Goal: Task Accomplishment & Management: Use online tool/utility

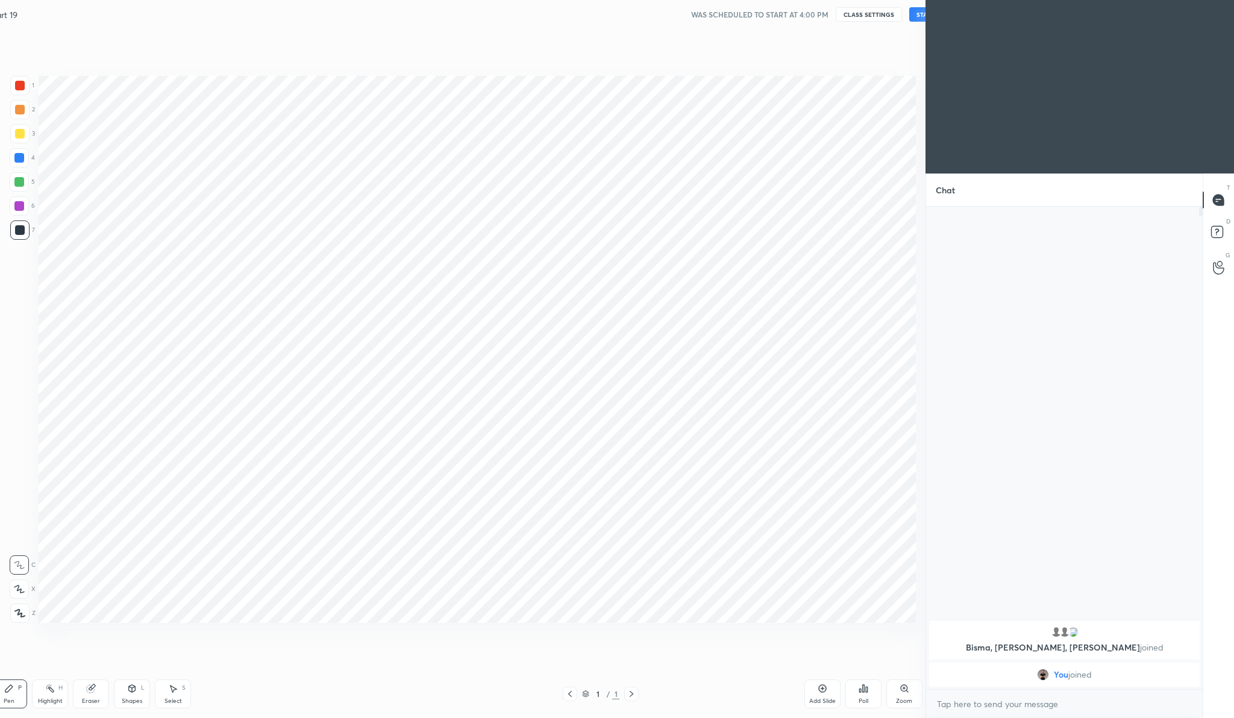
scroll to position [59615, 59379]
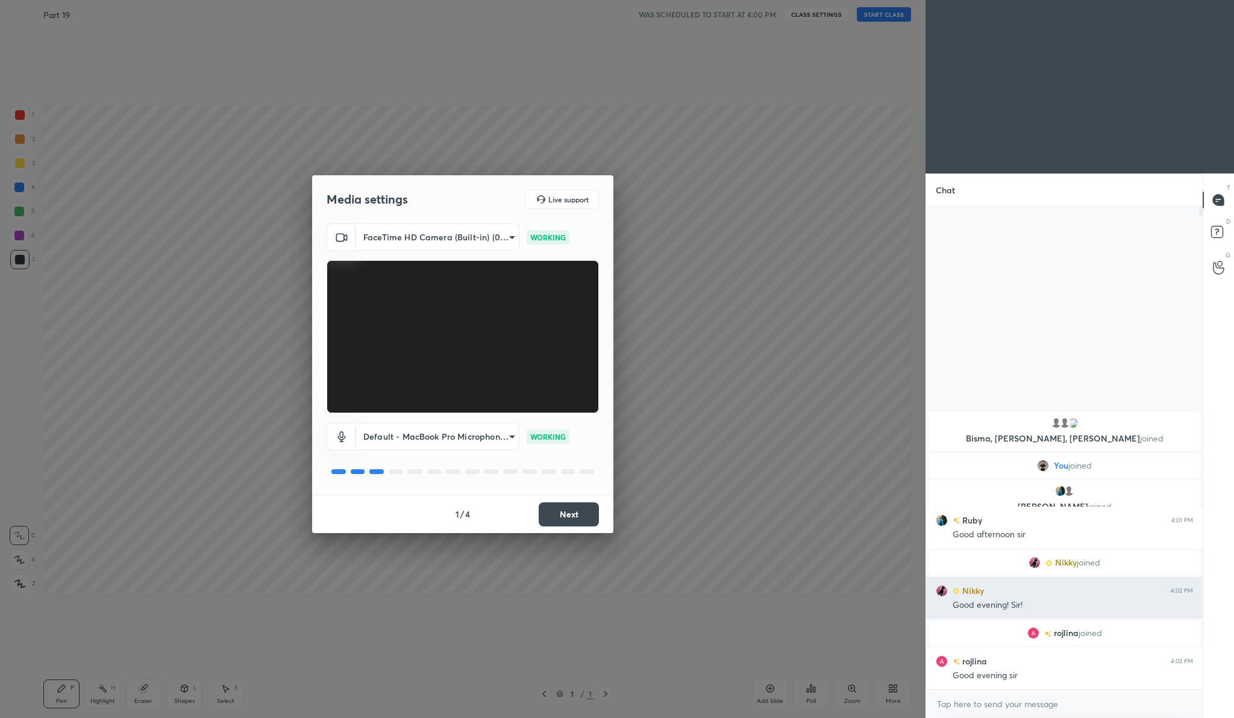
click at [973, 591] on h6 "Nikky" at bounding box center [972, 590] width 24 height 13
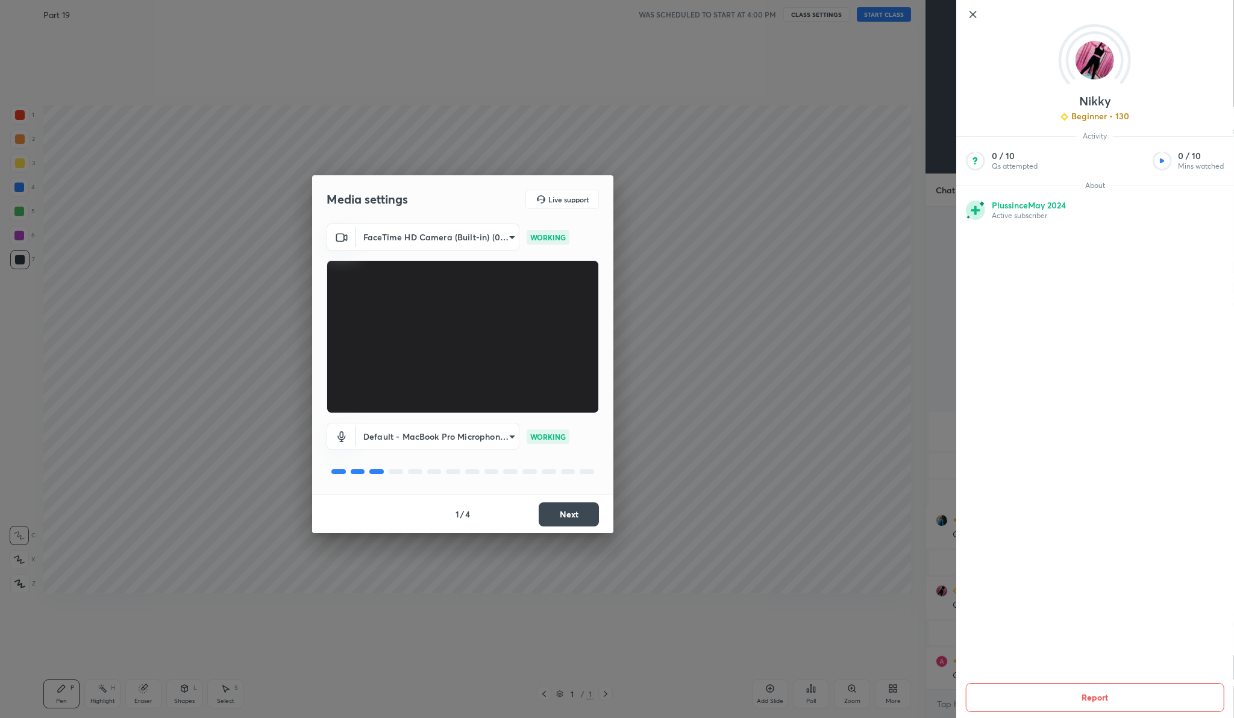
click at [973, 11] on icon at bounding box center [973, 14] width 14 height 14
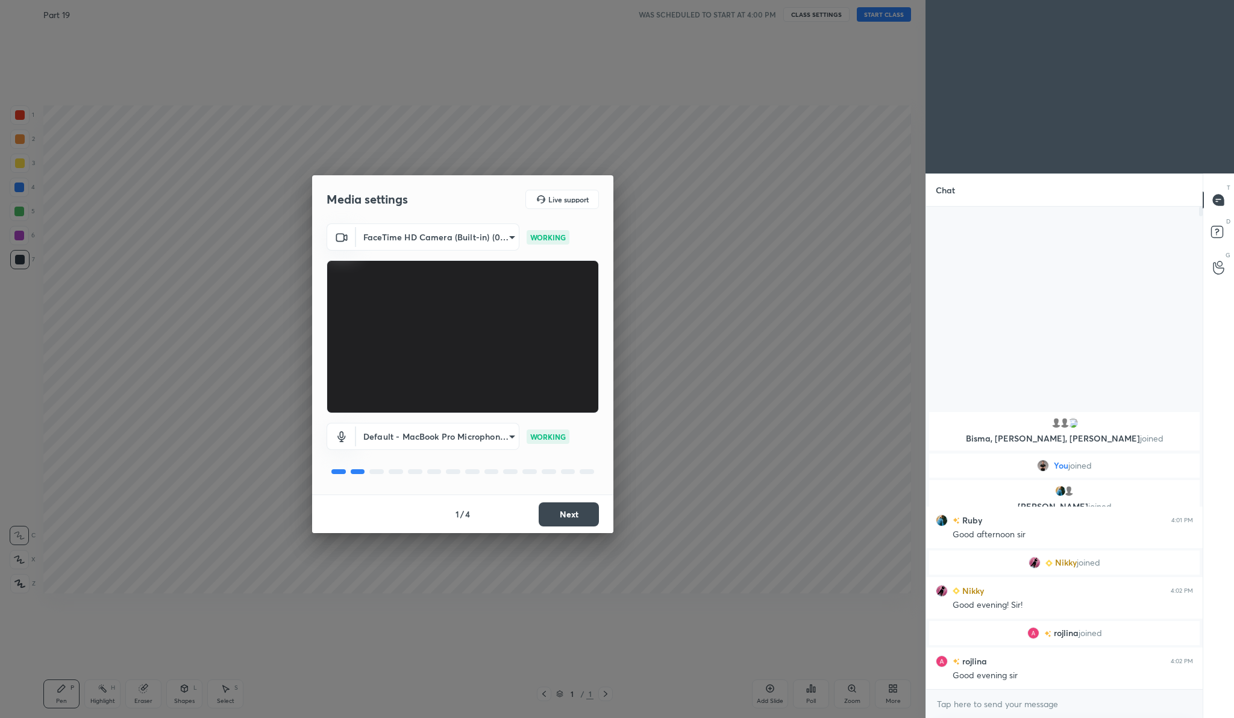
click at [571, 506] on button "Next" at bounding box center [569, 515] width 60 height 24
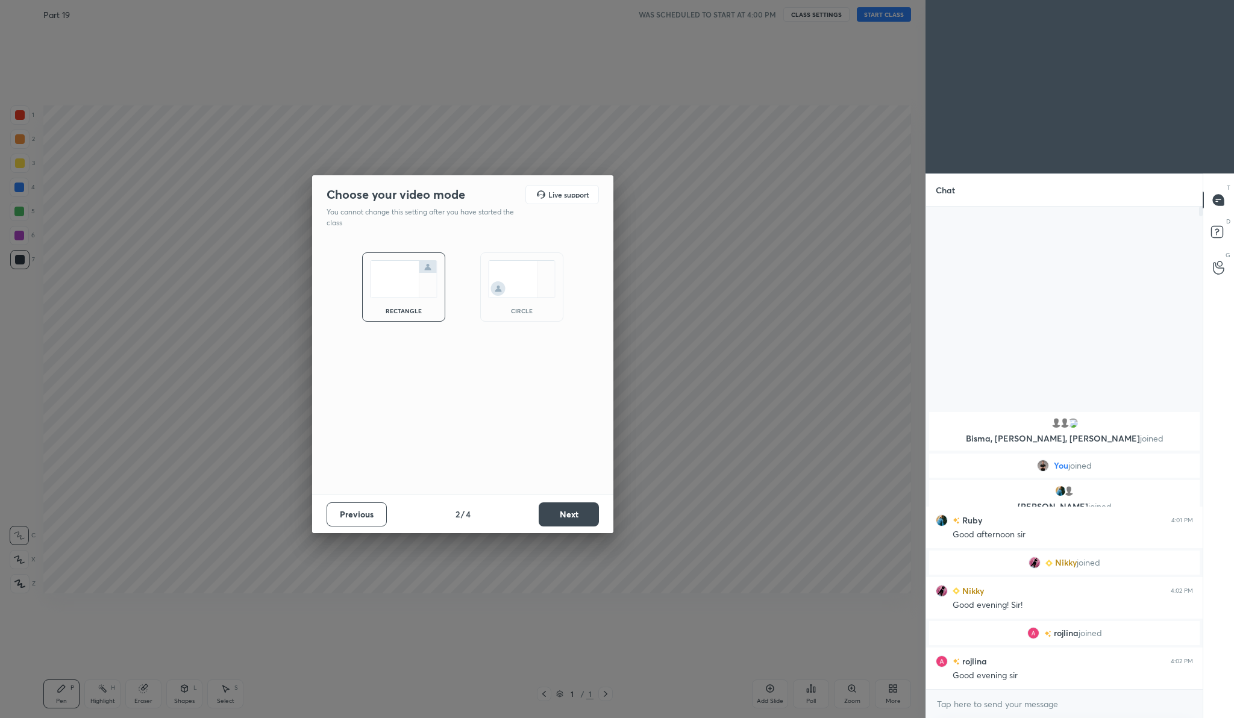
click at [571, 506] on button "Next" at bounding box center [569, 515] width 60 height 24
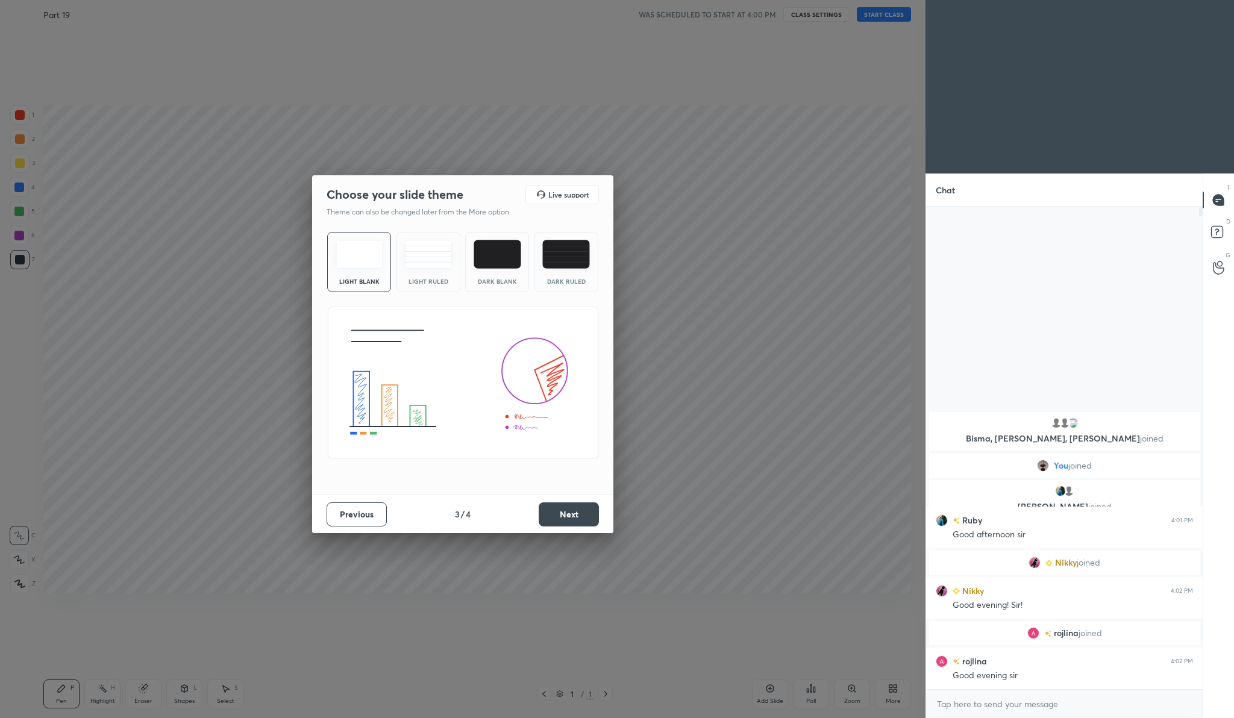
click at [571, 506] on button "Next" at bounding box center [569, 515] width 60 height 24
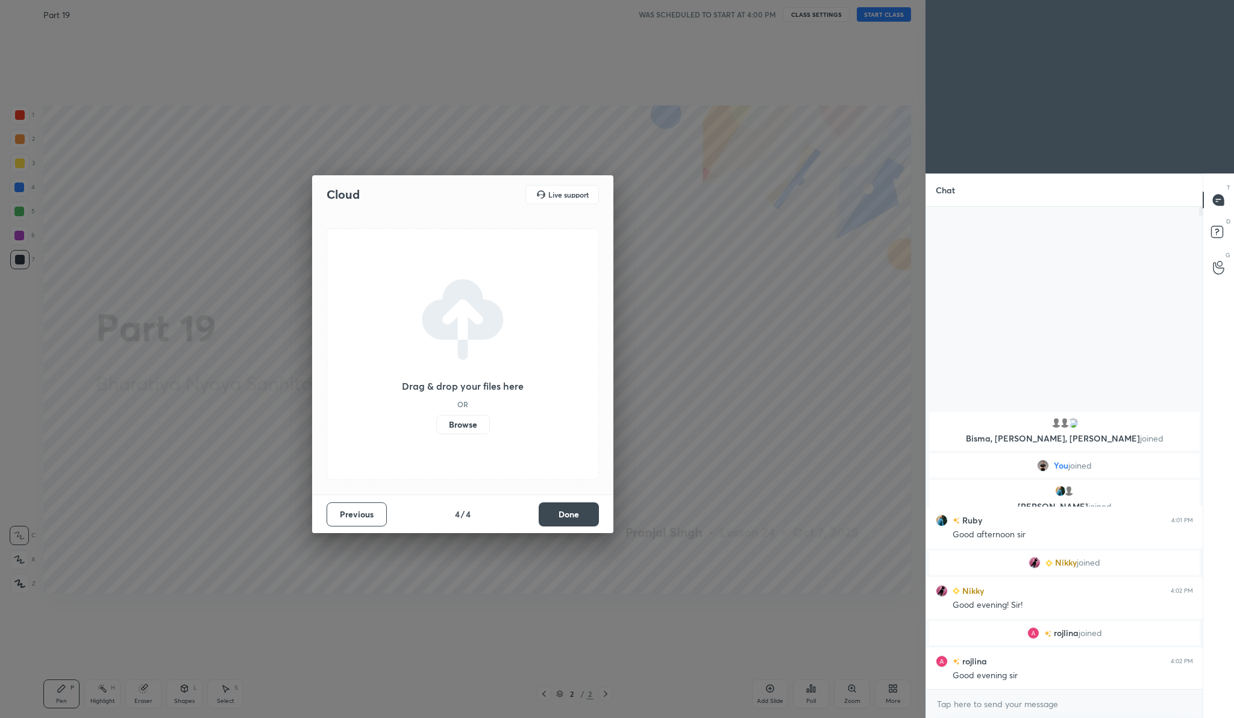
click at [463, 422] on label "Browse" at bounding box center [463, 424] width 54 height 19
click at [436, 422] on input "Browse" at bounding box center [436, 424] width 0 height 19
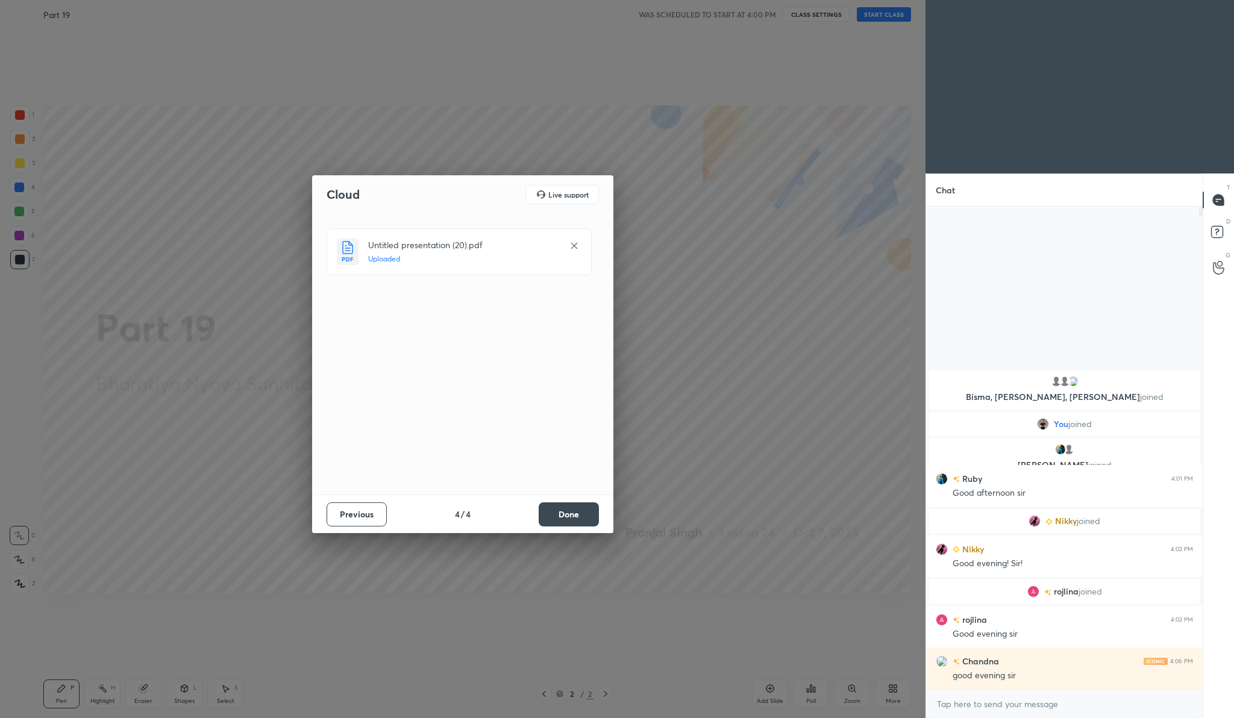
click at [578, 515] on button "Done" at bounding box center [569, 515] width 60 height 24
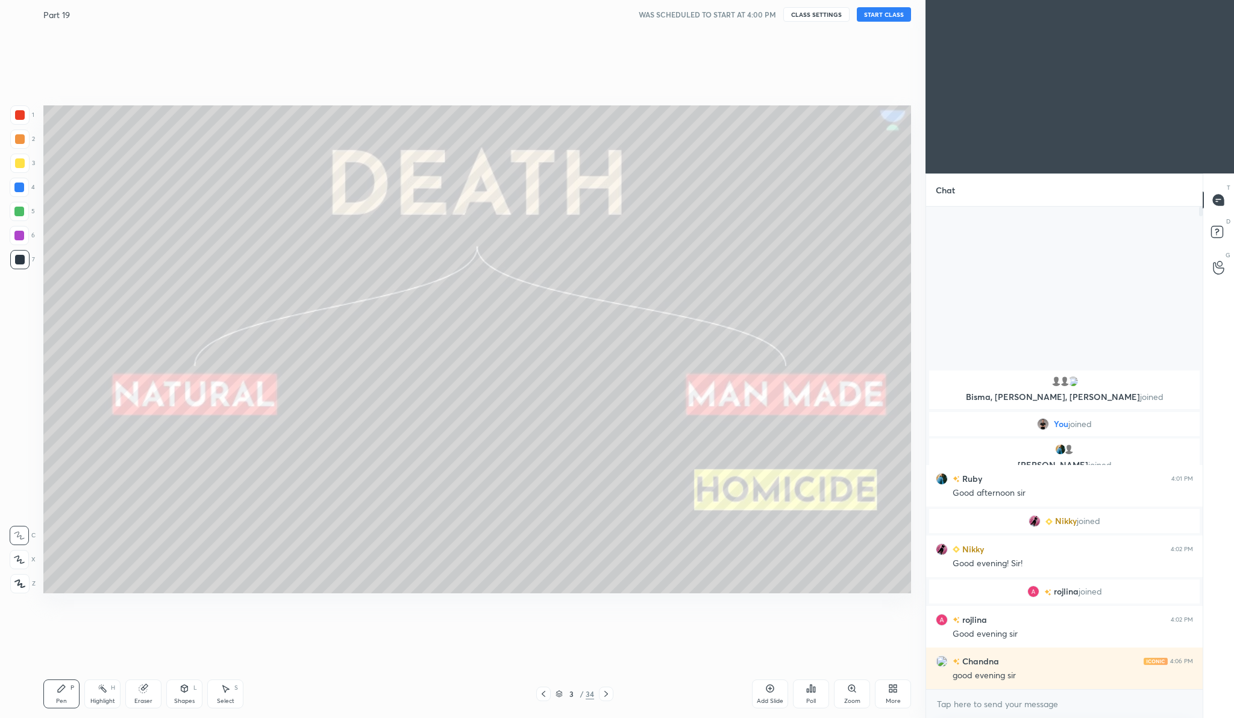
click at [885, 23] on div "Part 19 WAS SCHEDULED TO START AT 4:00 PM CLASS SETTINGS START CLASS" at bounding box center [477, 14] width 868 height 29
click at [886, 11] on button "START CLASS" at bounding box center [884, 14] width 54 height 14
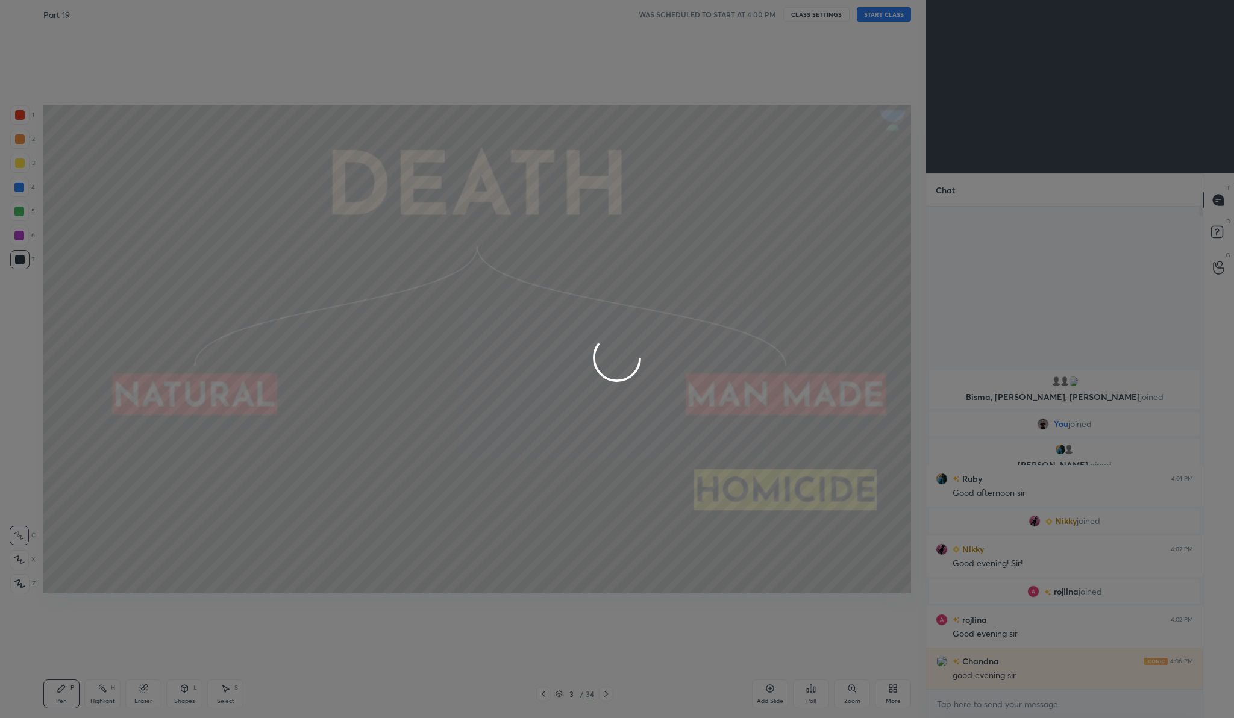
type textarea "x"
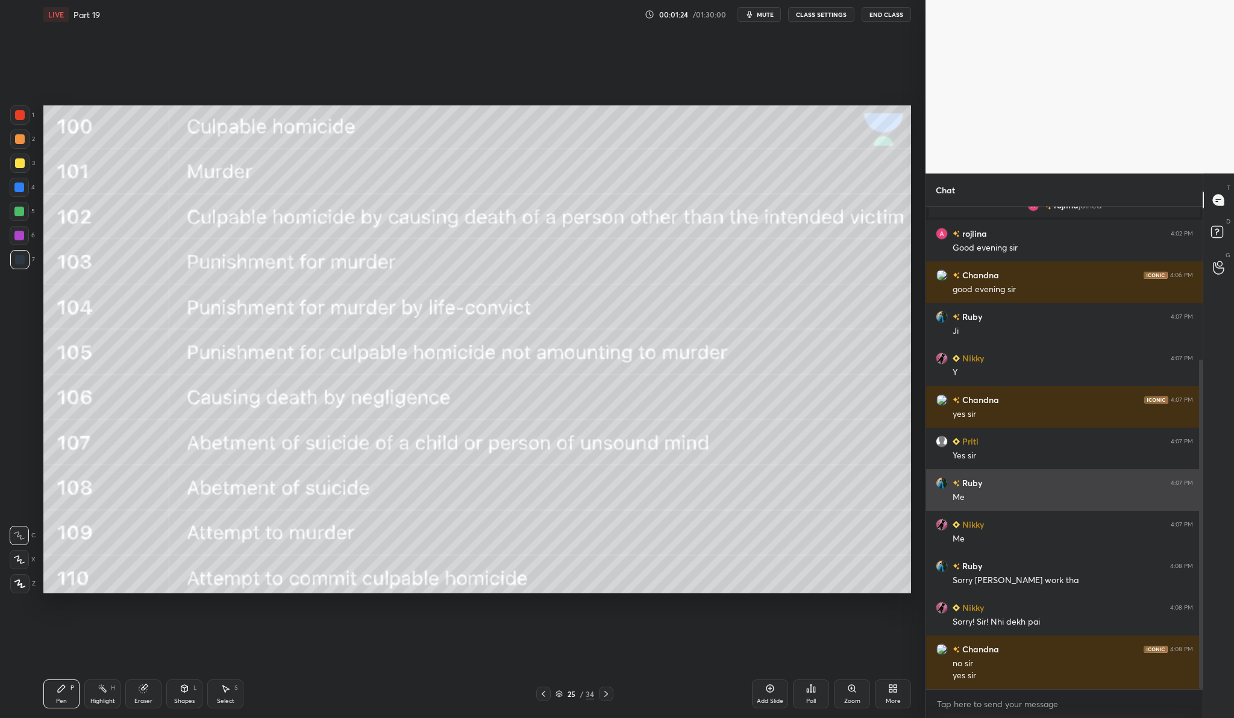
scroll to position [266, 0]
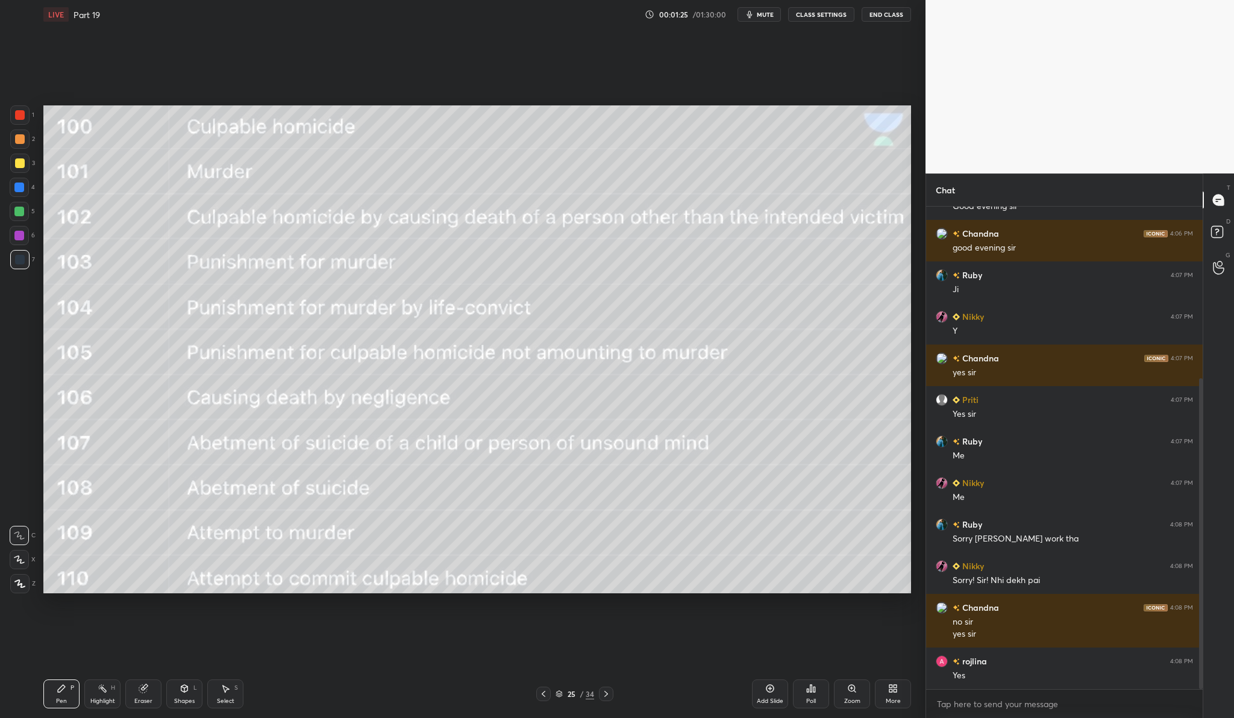
click at [24, 165] on div at bounding box center [19, 163] width 19 height 19
click at [27, 584] on div at bounding box center [19, 583] width 19 height 19
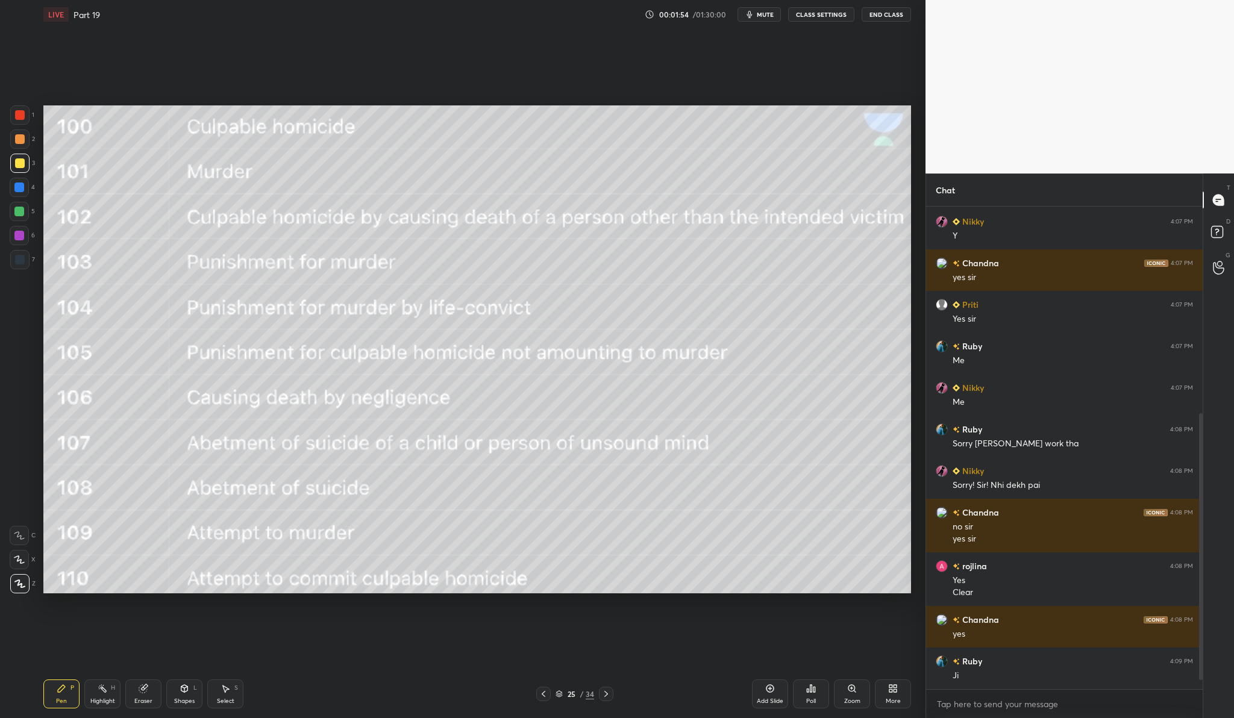
scroll to position [390, 0]
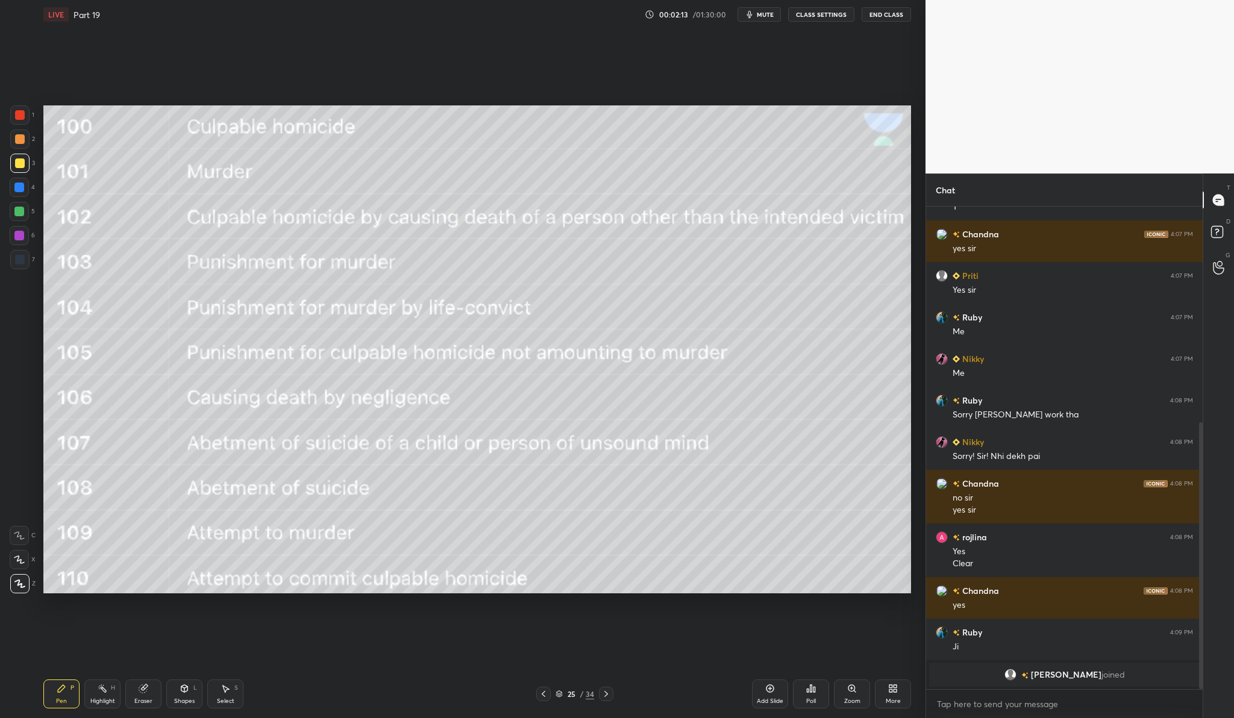
click at [766, 701] on div "Add Slide" at bounding box center [770, 701] width 27 height 6
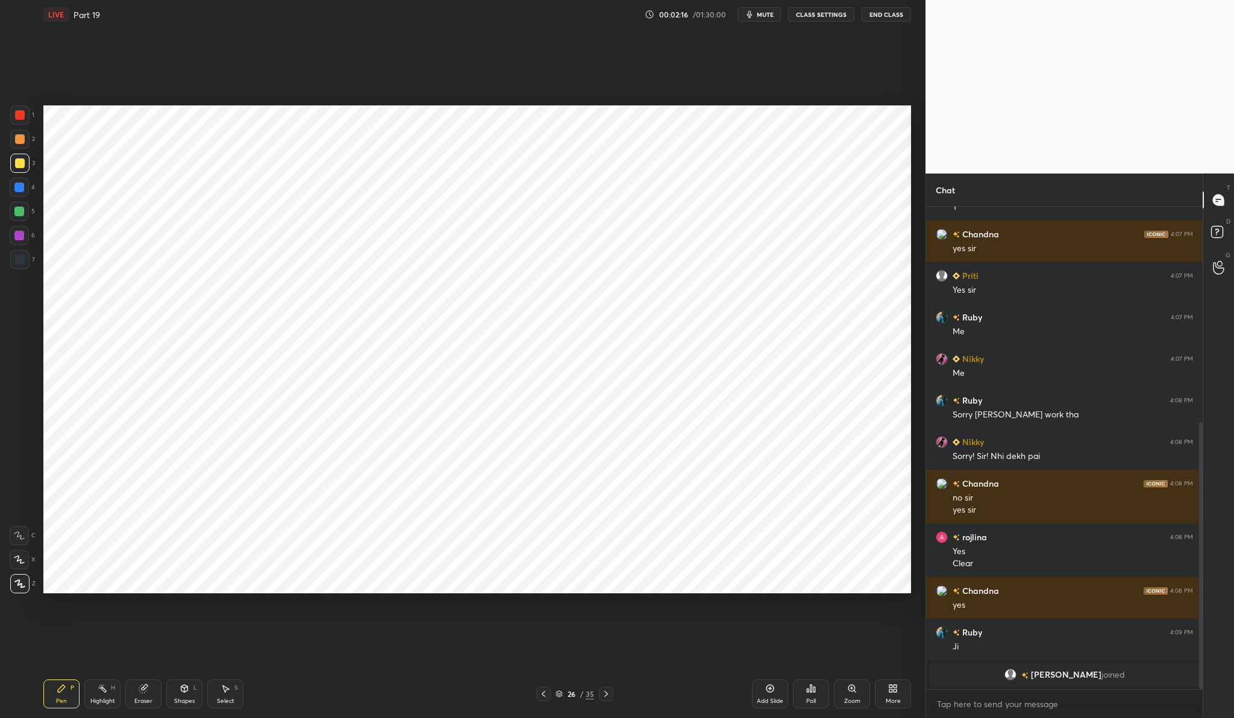
click at [23, 119] on div at bounding box center [19, 114] width 19 height 19
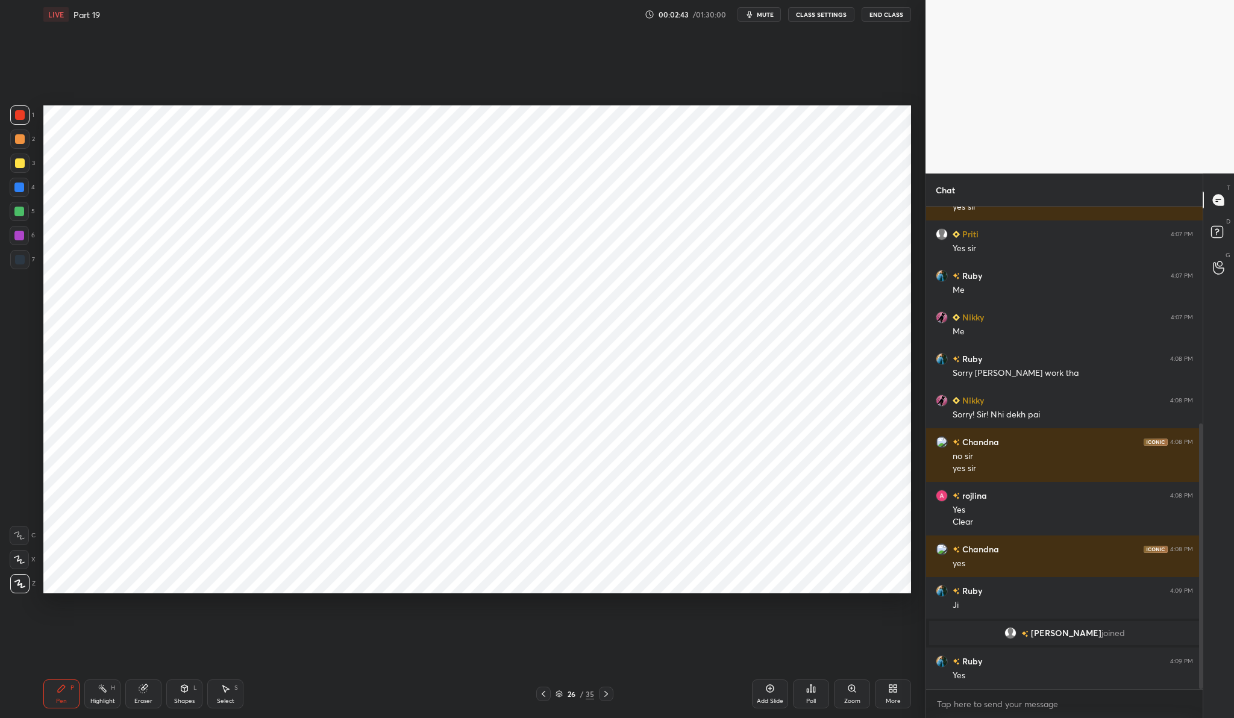
scroll to position [435, 0]
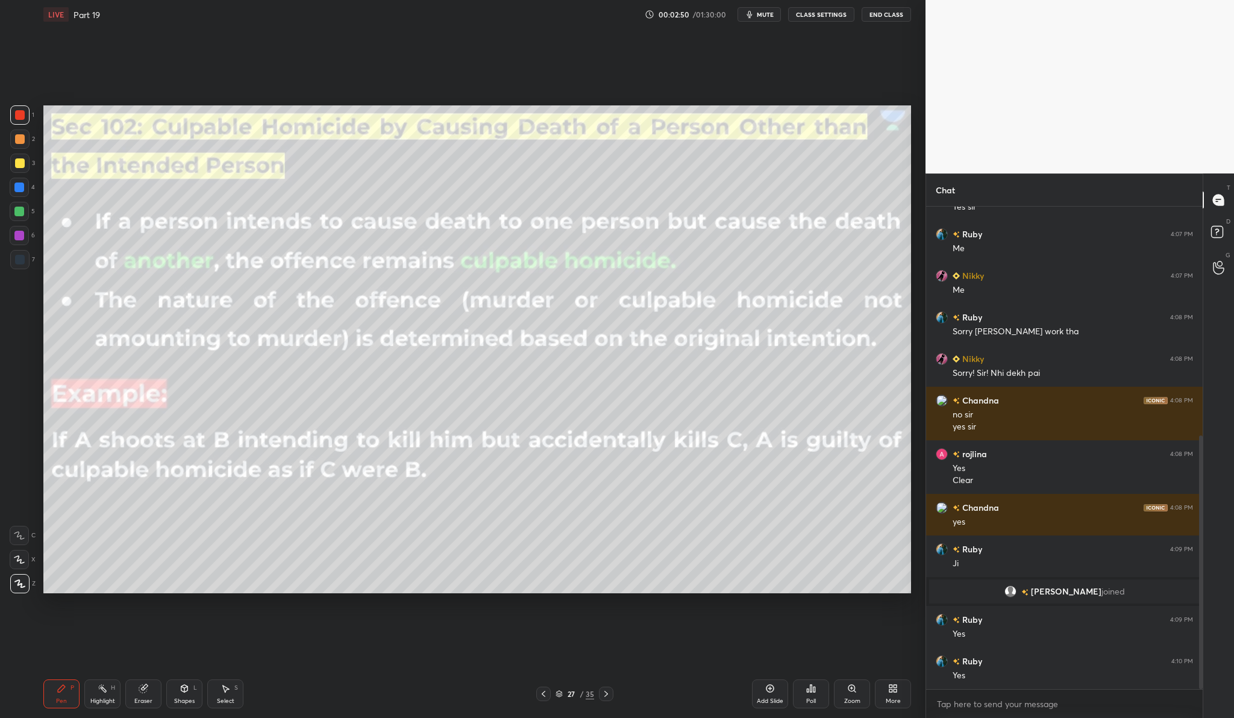
click at [776, 693] on div "Add Slide" at bounding box center [770, 694] width 36 height 29
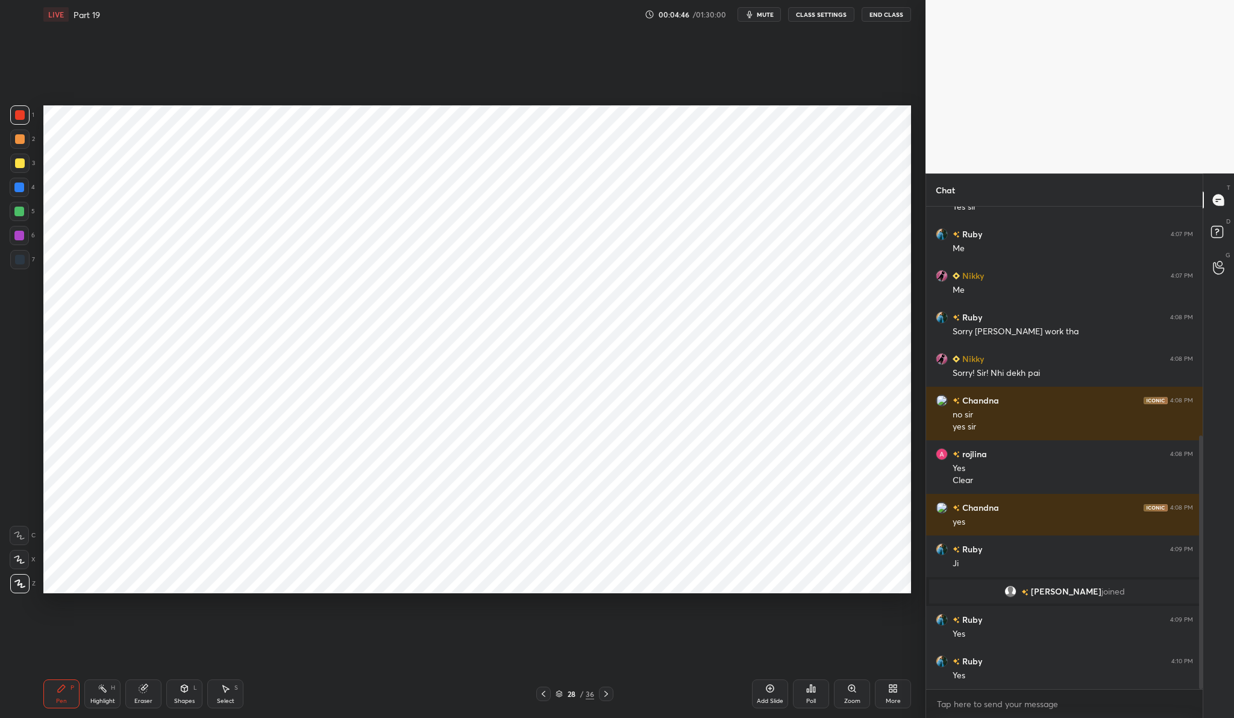
click at [781, 692] on div "Add Slide" at bounding box center [770, 694] width 36 height 29
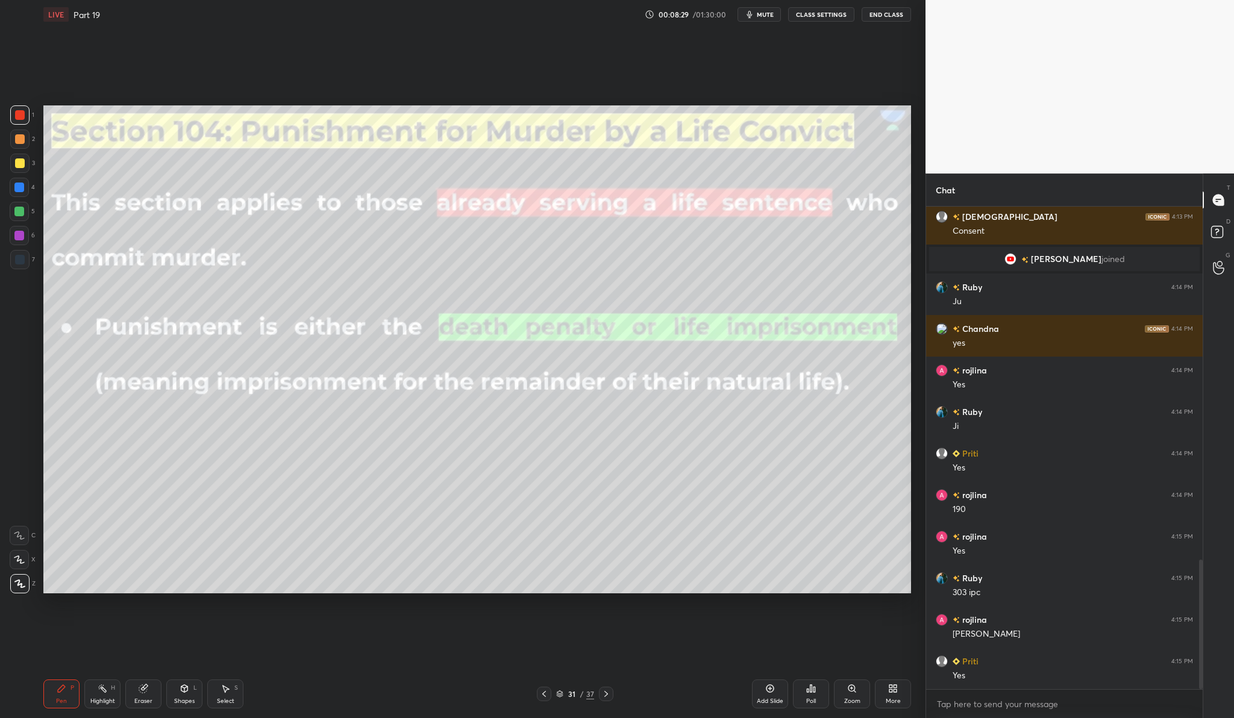
scroll to position [1314, 0]
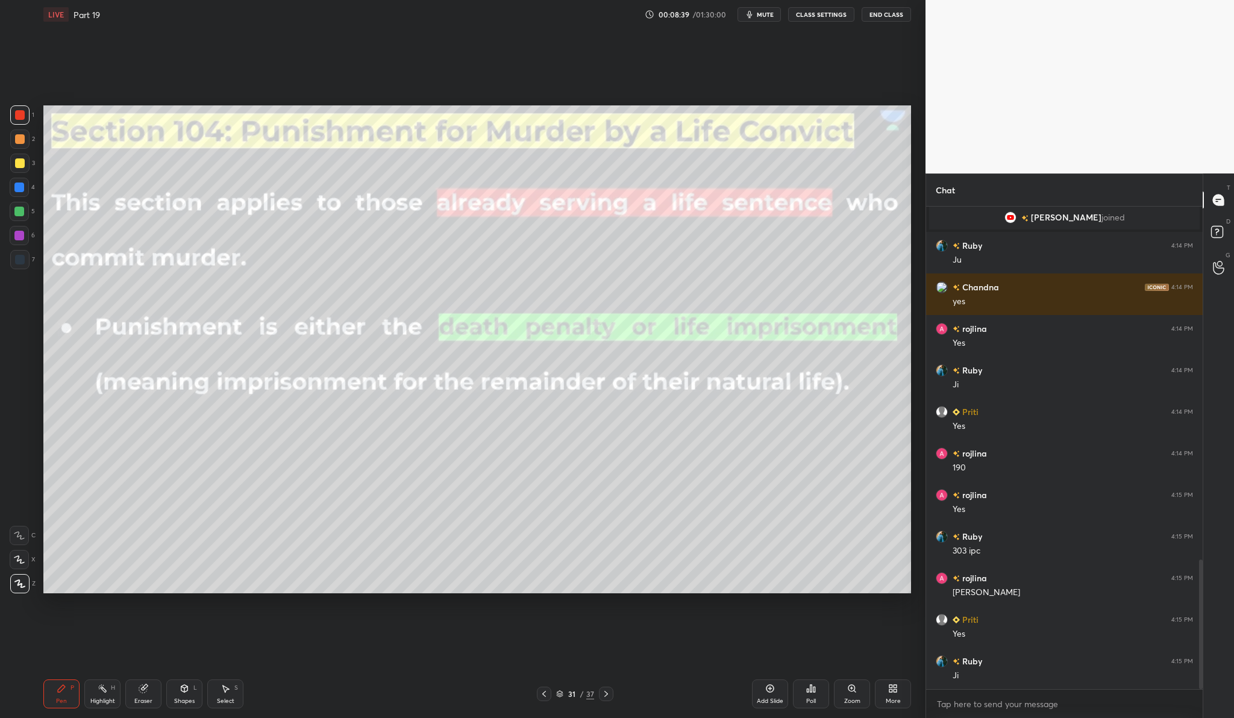
click at [401, 711] on div "Pen P Highlight H Eraser Shapes L Select S 31 / 37 Add Slide Poll Zoom More" at bounding box center [477, 694] width 868 height 48
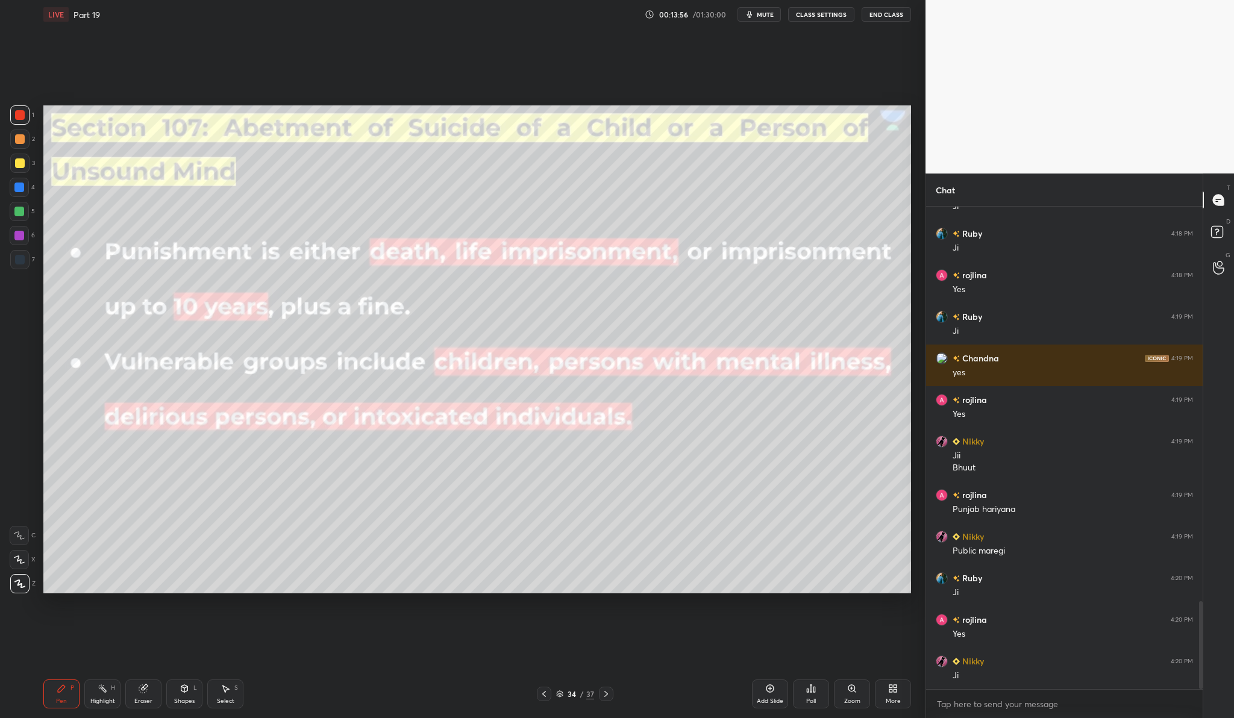
scroll to position [2187, 0]
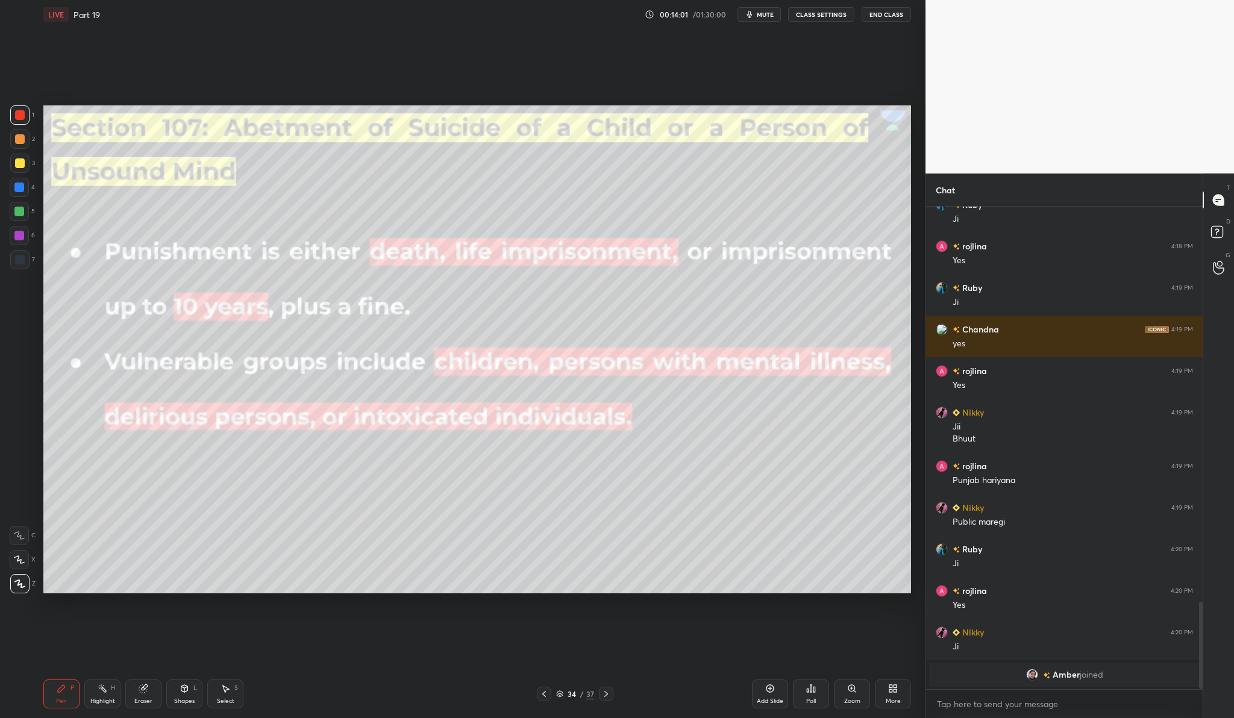
click at [1070, 674] on span "Amber" at bounding box center [1066, 675] width 27 height 10
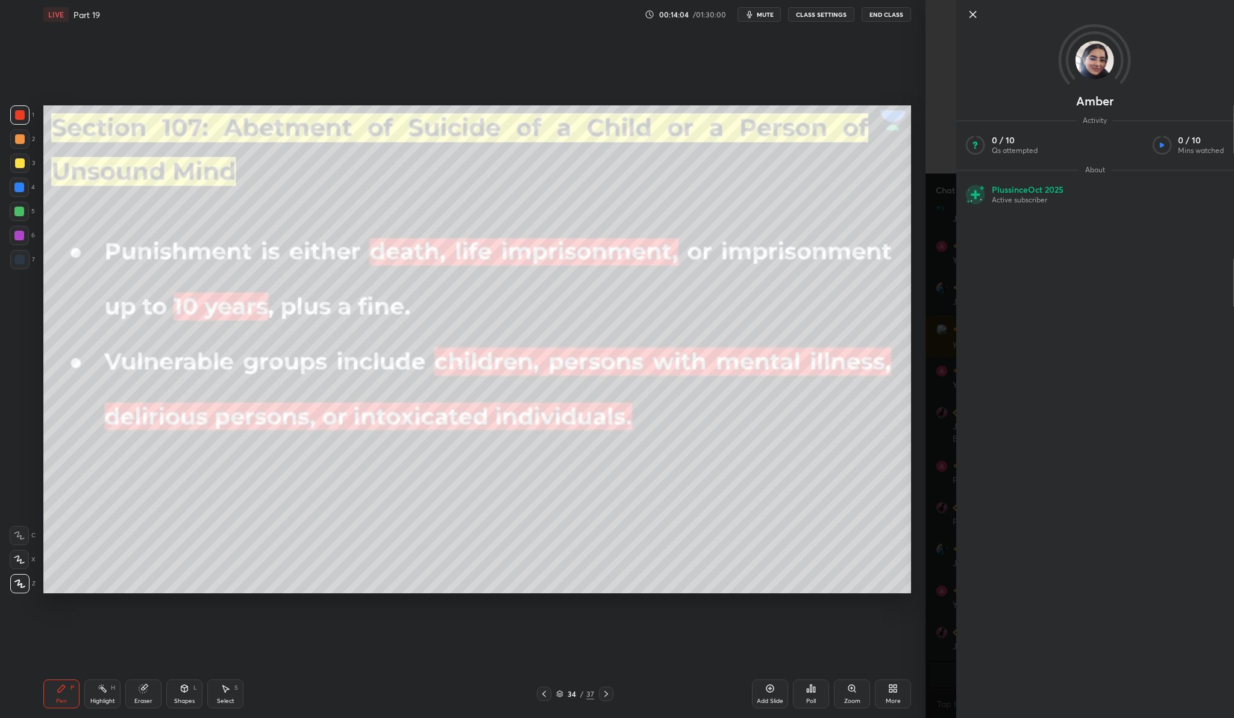
click at [971, 15] on icon at bounding box center [973, 14] width 6 height 6
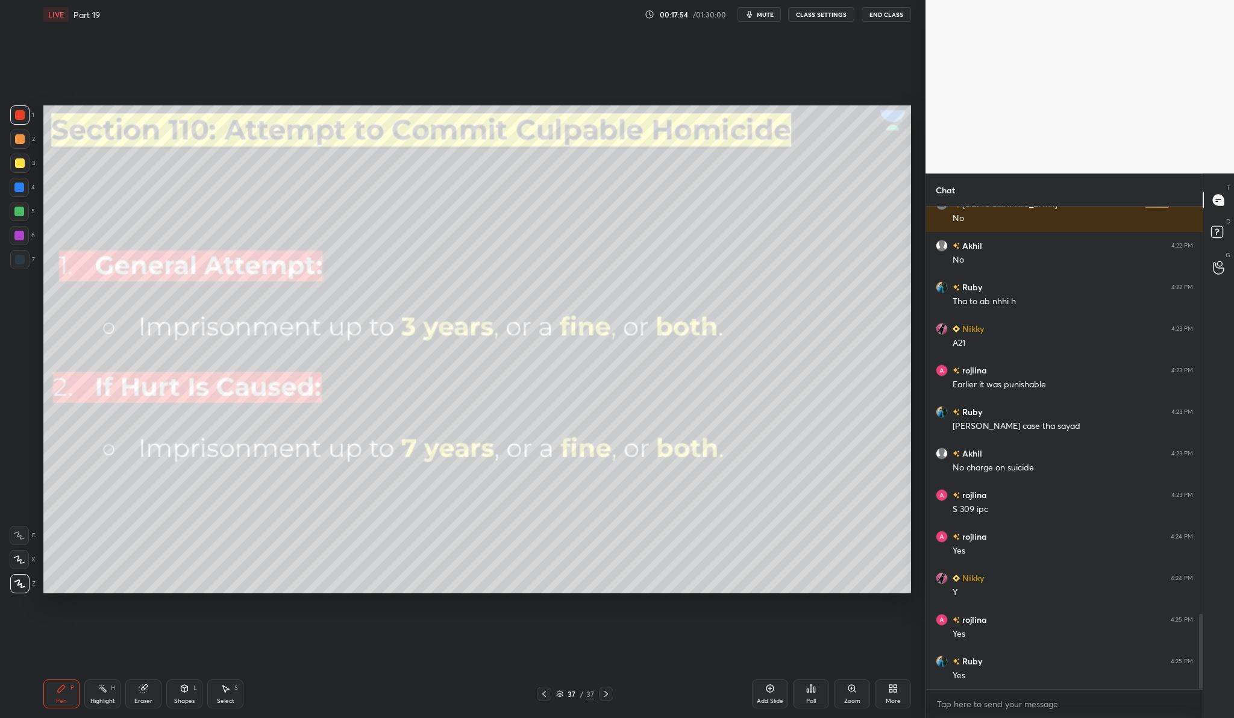
scroll to position [2600, 0]
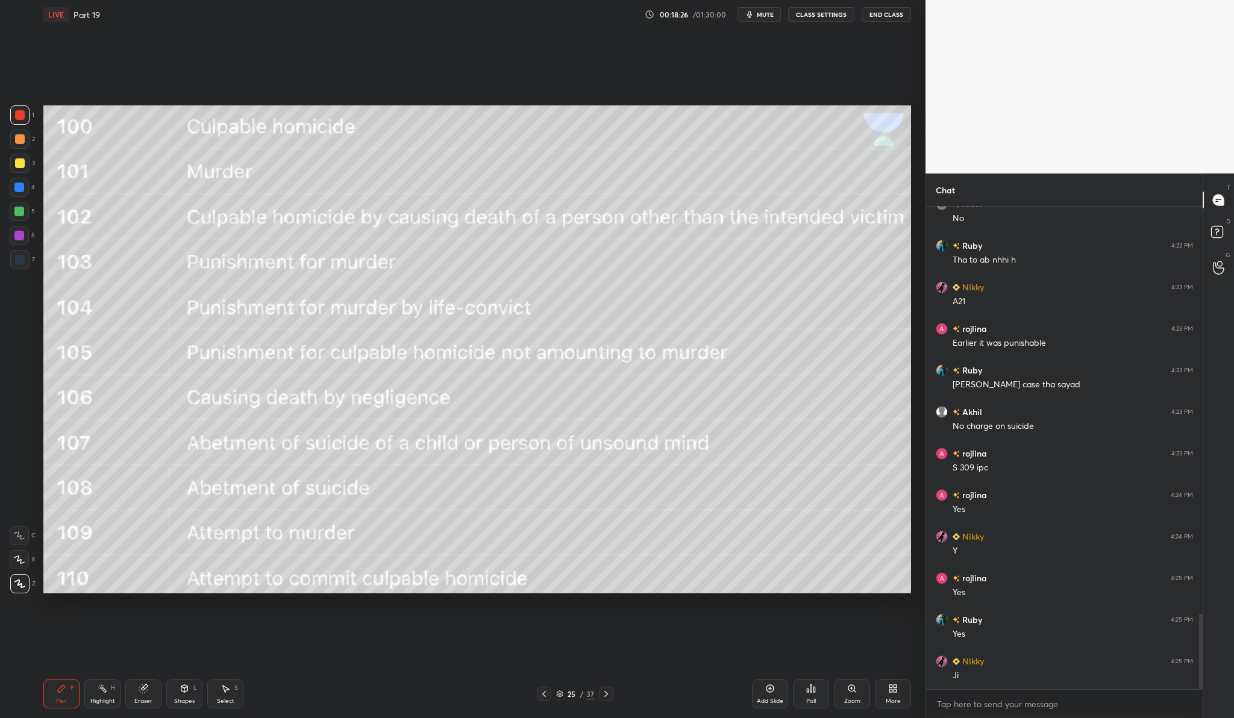
click at [25, 164] on div at bounding box center [19, 163] width 19 height 19
drag, startPoint x: 23, startPoint y: 116, endPoint x: 28, endPoint y: 124, distance: 9.0
click at [23, 117] on div at bounding box center [20, 115] width 10 height 10
click at [24, 166] on div at bounding box center [19, 163] width 19 height 19
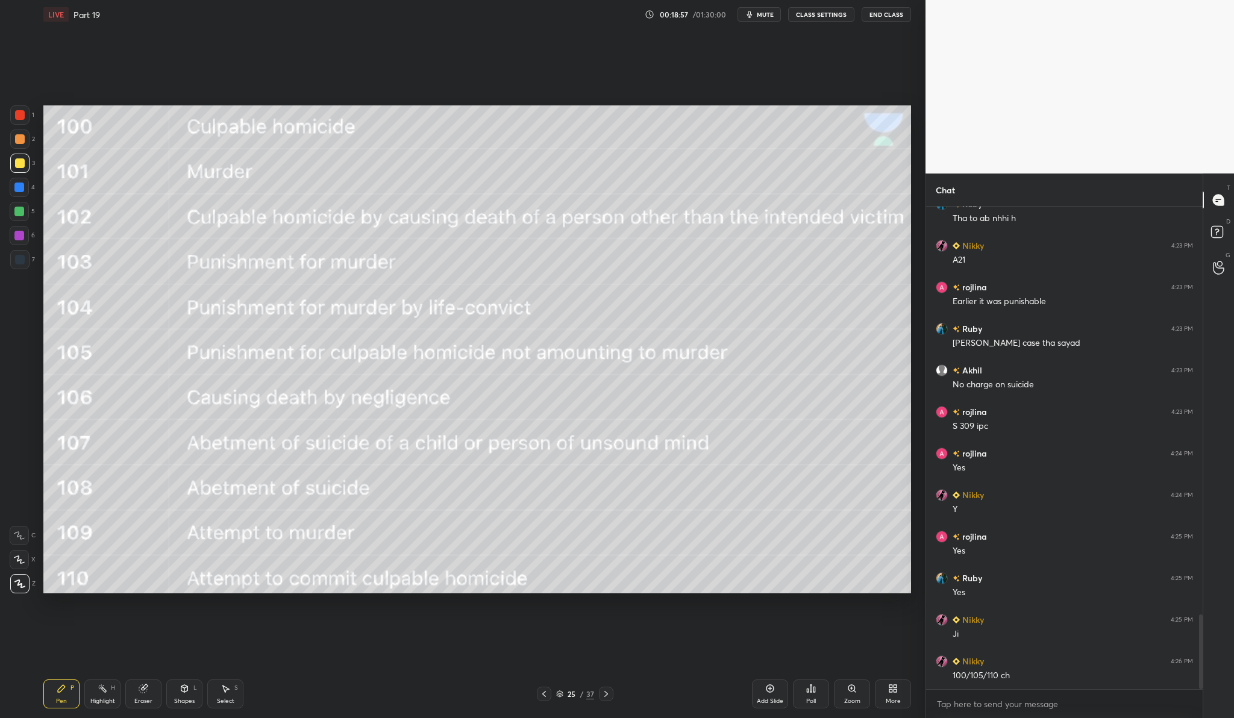
click at [14, 194] on div at bounding box center [19, 187] width 19 height 19
click at [24, 183] on div at bounding box center [19, 187] width 19 height 19
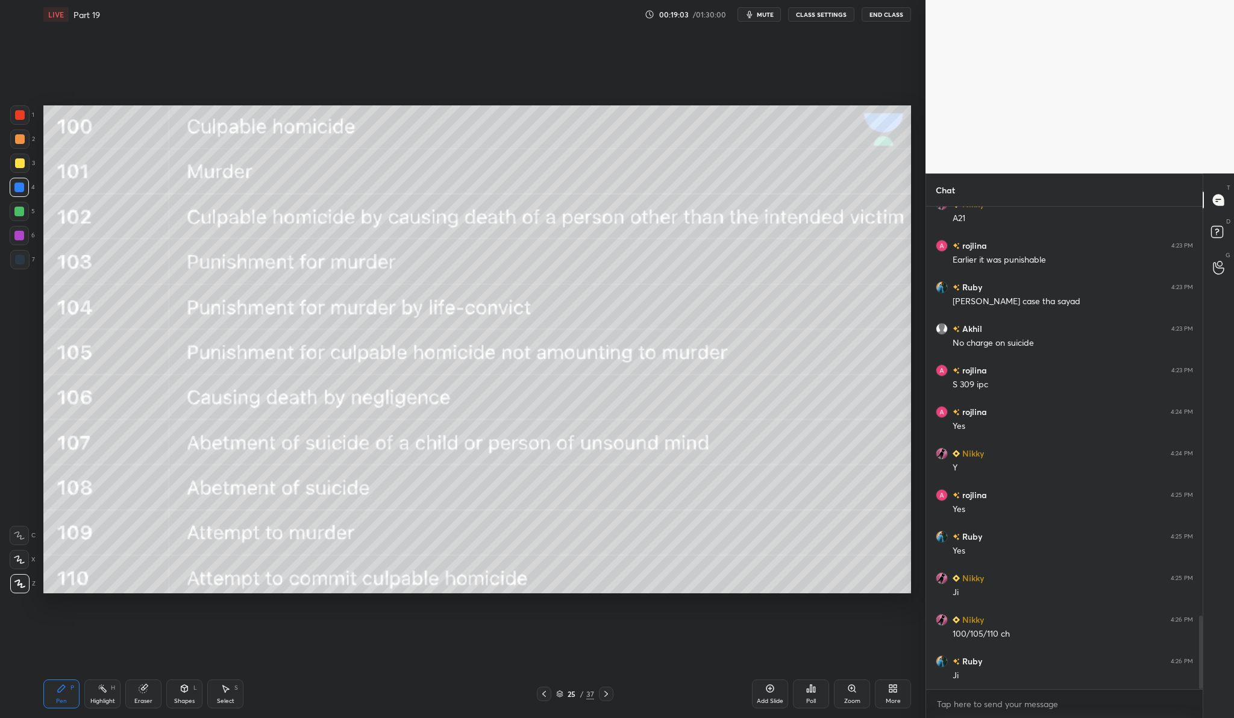
click at [23, 166] on div at bounding box center [20, 163] width 10 height 10
click at [22, 189] on div at bounding box center [19, 188] width 10 height 10
click at [23, 241] on div at bounding box center [19, 235] width 19 height 19
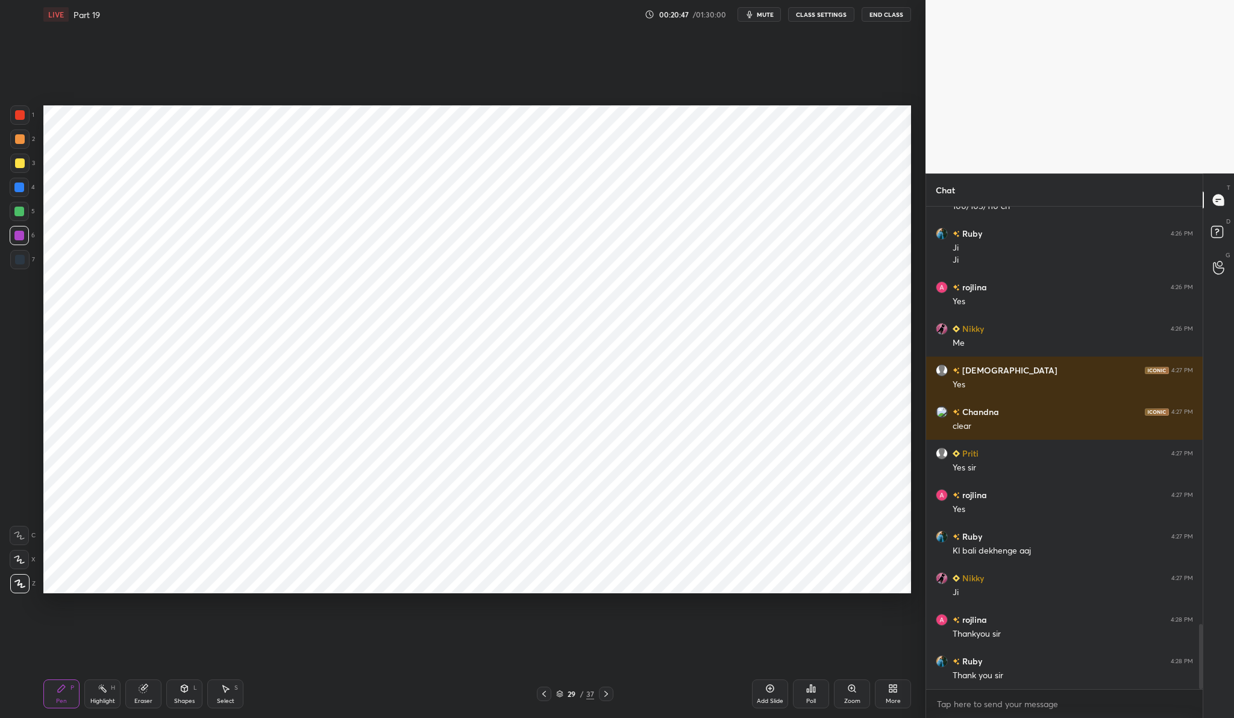
scroll to position [3153, 0]
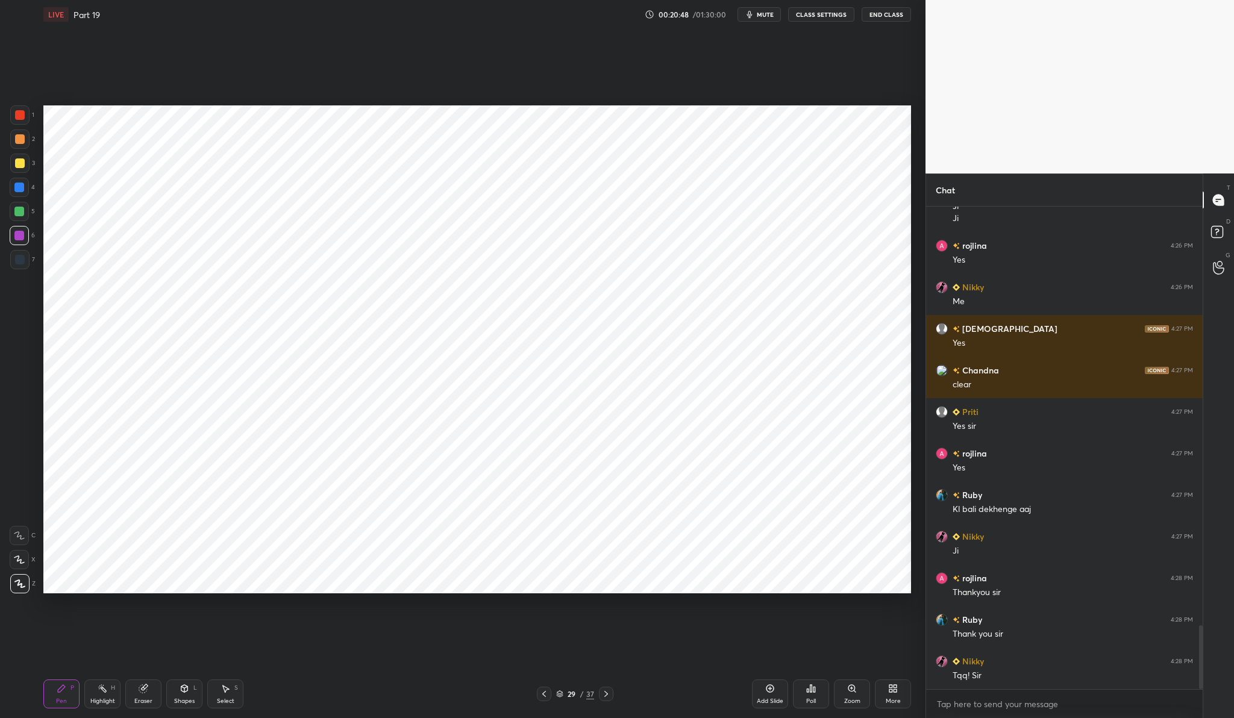
click at [889, 14] on button "End Class" at bounding box center [886, 14] width 49 height 14
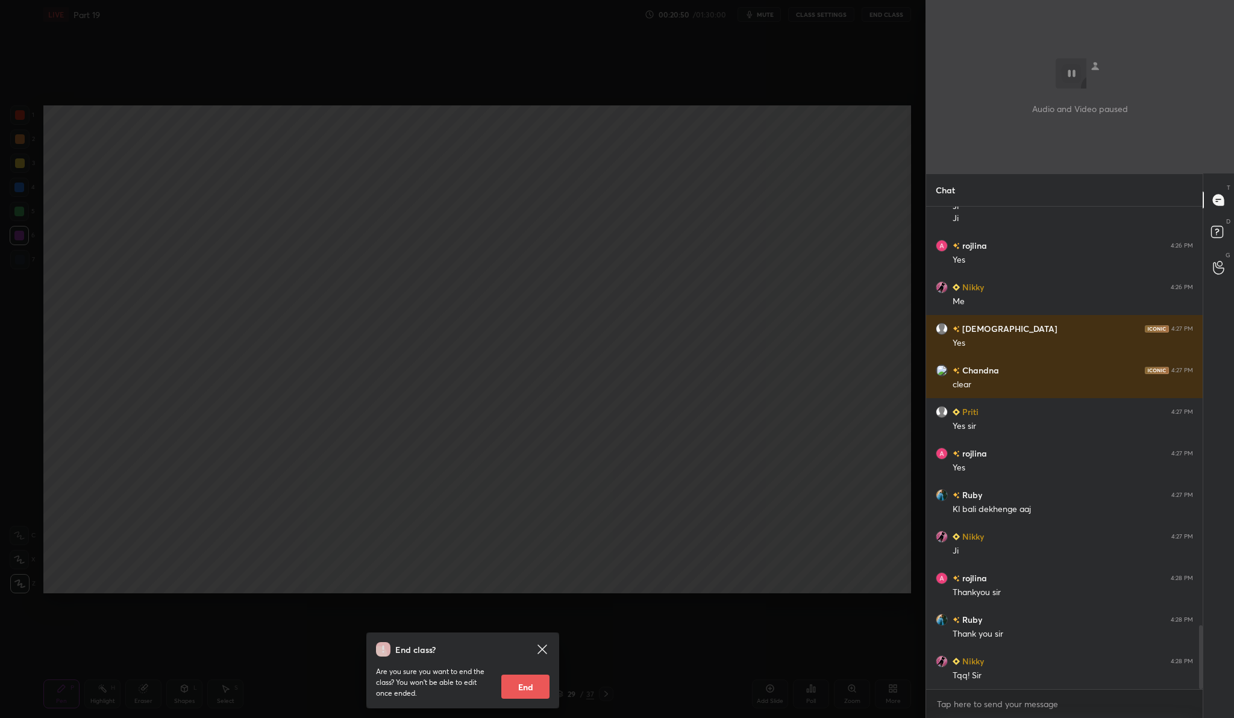
click at [537, 686] on button "End" at bounding box center [525, 687] width 48 height 24
type textarea "x"
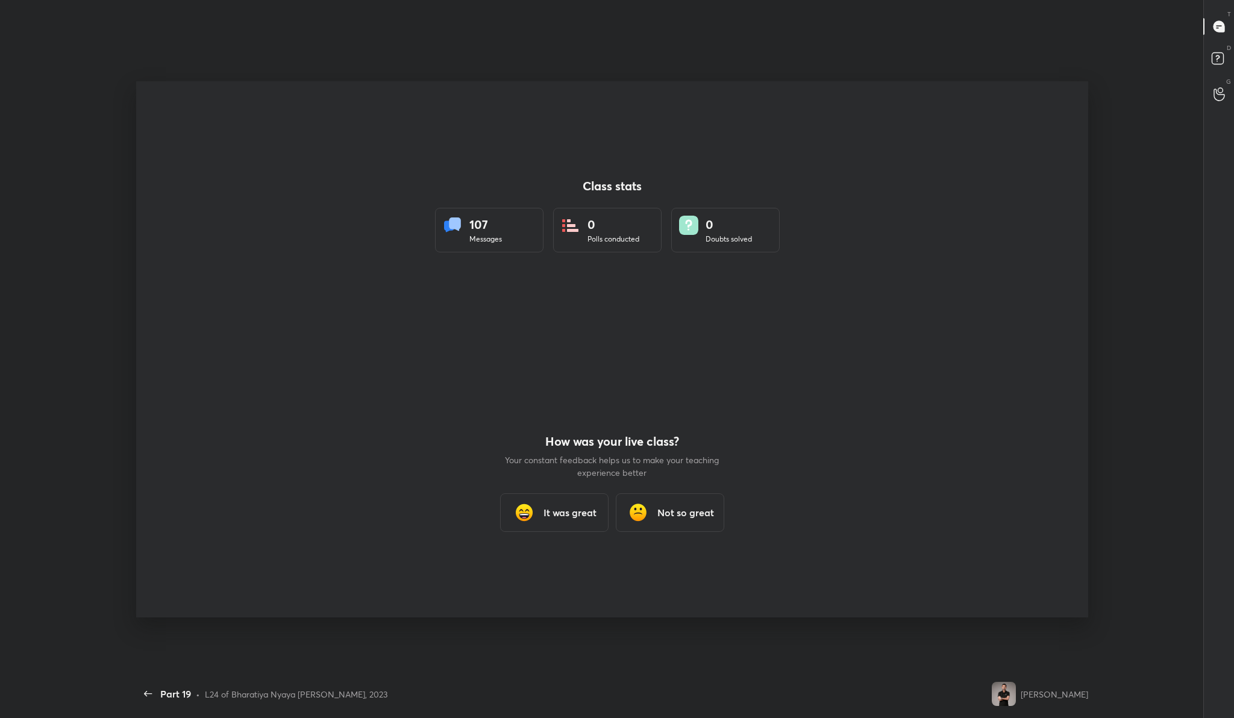
scroll to position [0, 0]
